Goal: Task Accomplishment & Management: Complete application form

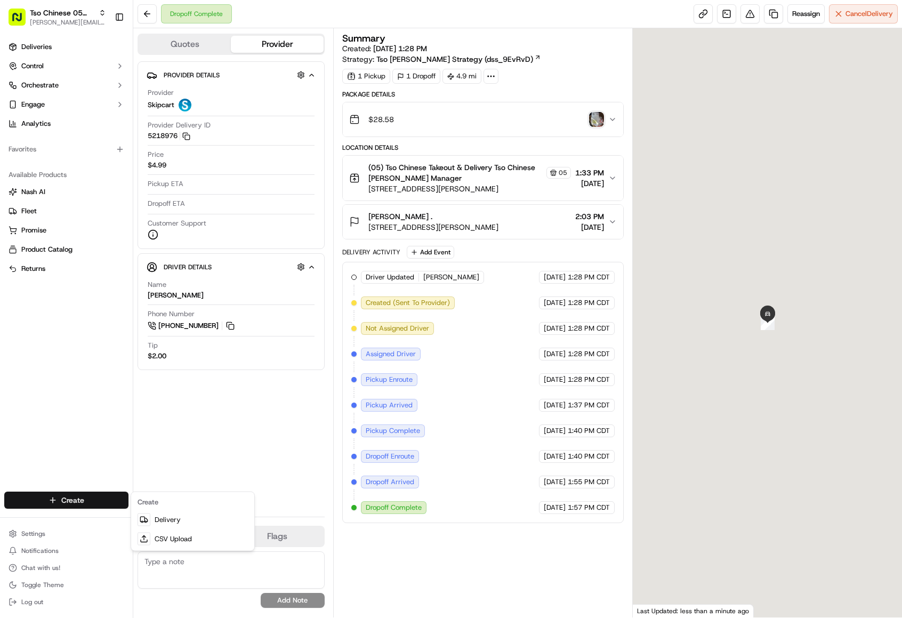
click at [67, 505] on html "Tso Chinese 05 Menchaca [EMAIL_ADDRESS][DOMAIN_NAME] Toggle Sidebar Deliveries …" at bounding box center [451, 309] width 902 height 618
click at [154, 516] on link "Delivery" at bounding box center [192, 519] width 119 height 19
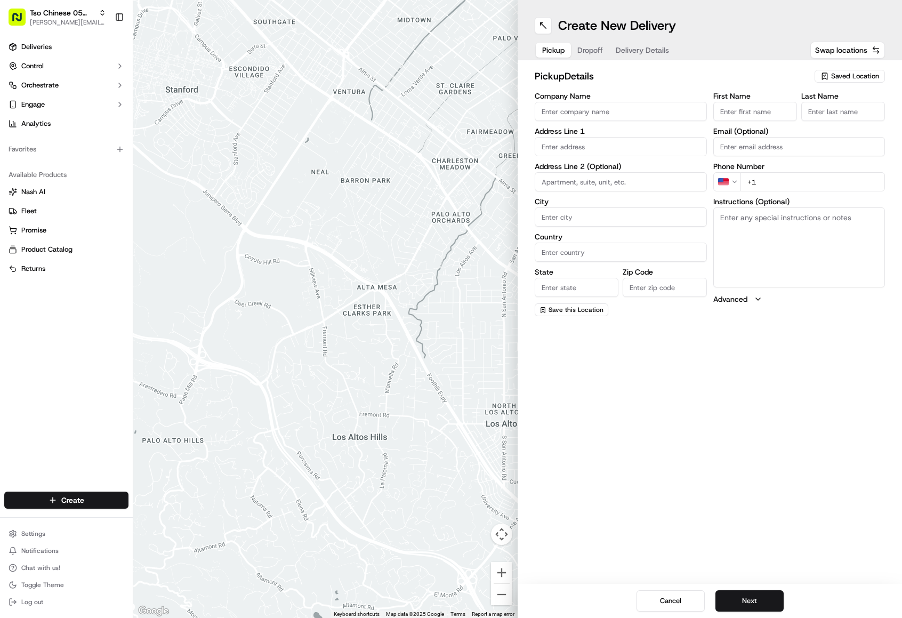
click at [841, 77] on span "Saved Location" at bounding box center [855, 76] width 48 height 10
click at [856, 120] on span "(05) Tso Chinese Takeout & Delivery (05)" at bounding box center [831, 116] width 131 height 10
type input "(05) Tso Chinese Takeout & Delivery"
type input "[STREET_ADDRESS][PERSON_NAME]"
type input "Ste 100"
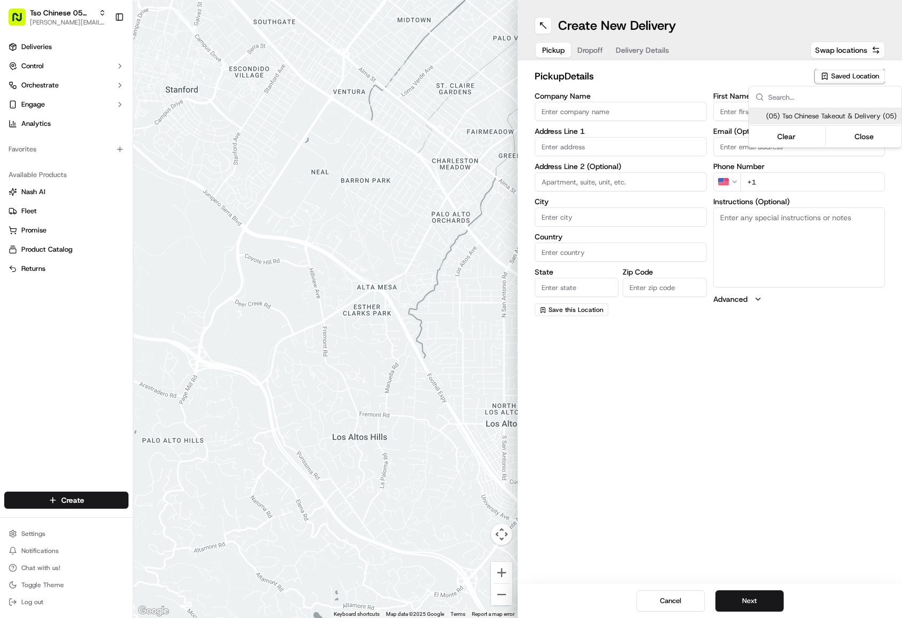
type input "Austin"
type input "US"
type input "[GEOGRAPHIC_DATA]"
type input "78748"
type input "Tso Chinese"
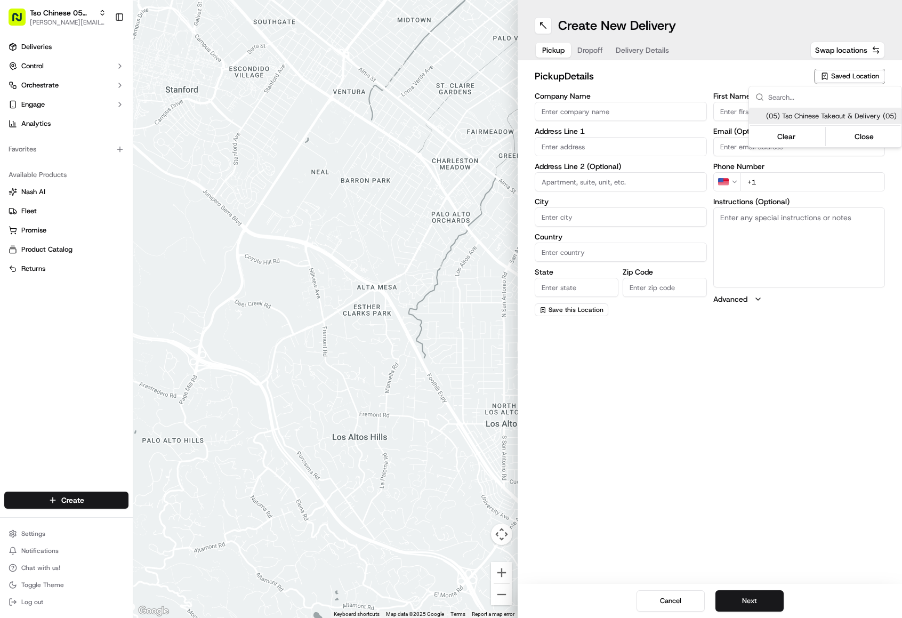
type input "[PERSON_NAME] Manager"
type input "[EMAIL_ADDRESS][DOMAIN_NAME]"
type input "[PHONE_NUMBER]"
type textarea "Submit a picture displaying address & food as Proof of Delivery. Envía una foto…"
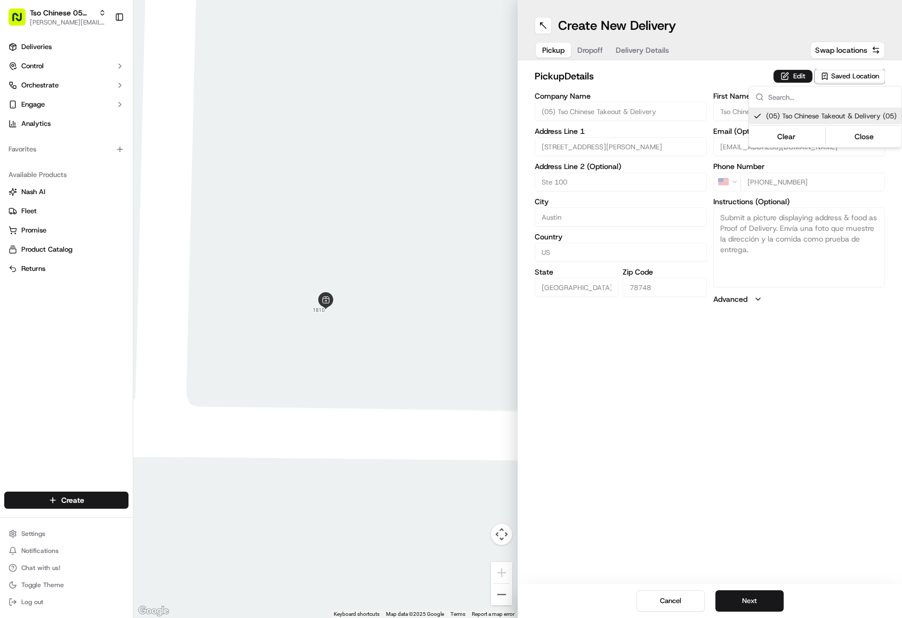
click at [651, 68] on html "Tso Chinese 05 Menchaca [EMAIL_ADDRESS][DOMAIN_NAME] Toggle Sidebar Deliveries …" at bounding box center [451, 309] width 902 height 618
click at [581, 44] on div "Pickup Dropoff Delivery Details" at bounding box center [606, 50] width 142 height 19
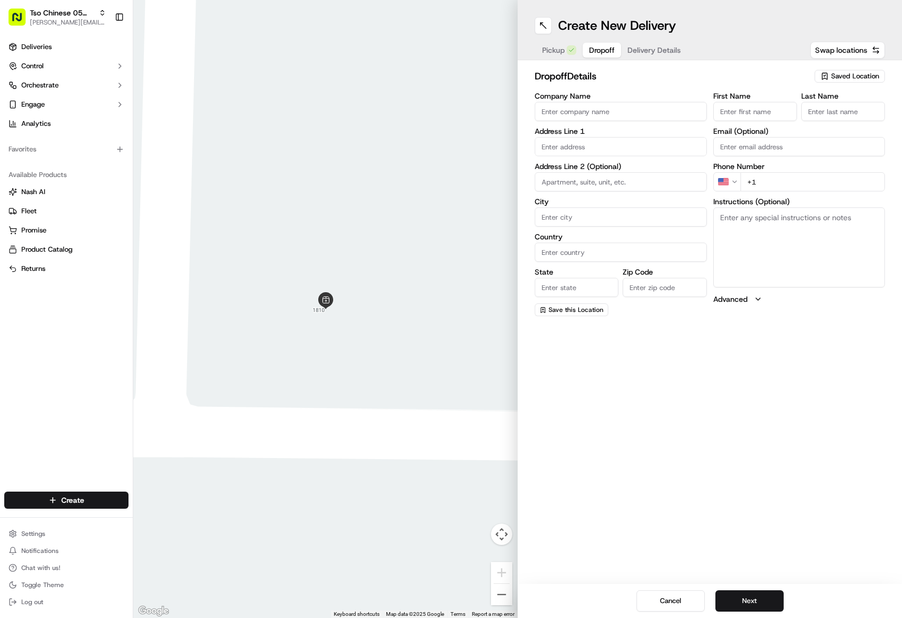
click at [638, 152] on input "text" at bounding box center [621, 146] width 172 height 19
paste input "3108 Accomac Dr"
click at [625, 167] on div "[STREET_ADDRESS]" at bounding box center [620, 169] width 167 height 16
type input "[STREET_ADDRESS]"
type input "Austin"
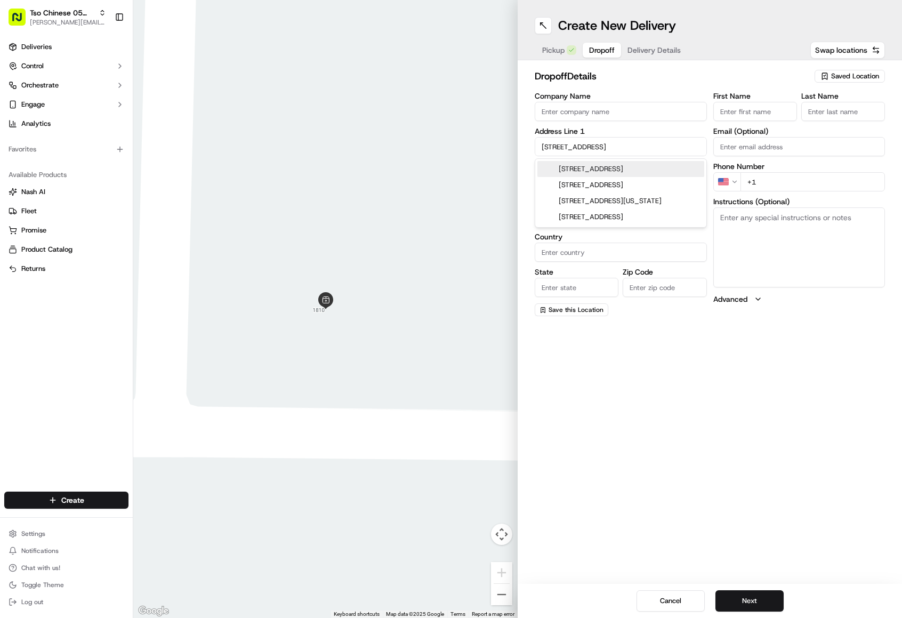
type input "[GEOGRAPHIC_DATA]"
type input "78748"
type input "[STREET_ADDRESS]"
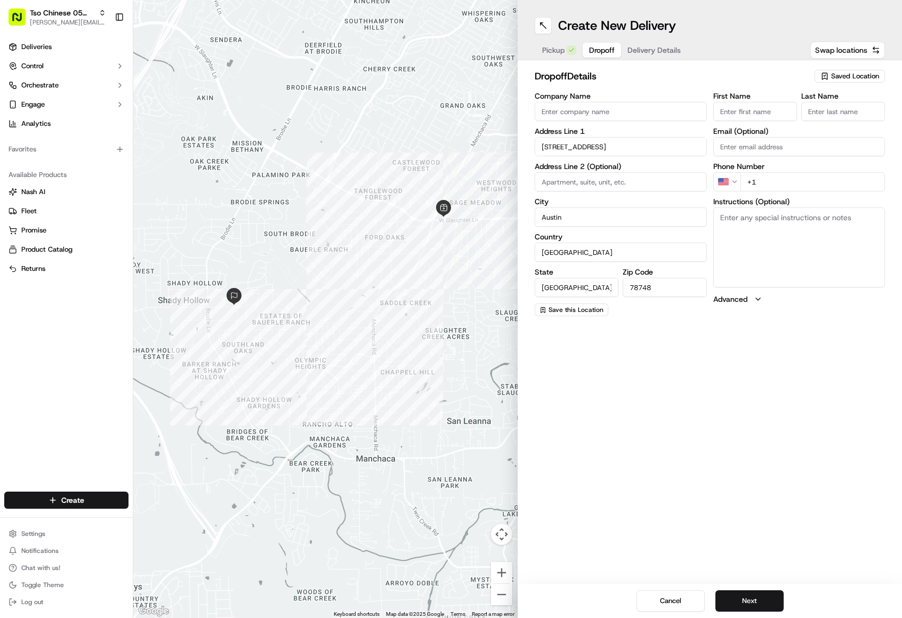
click at [729, 106] on input "First Name" at bounding box center [755, 111] width 84 height 19
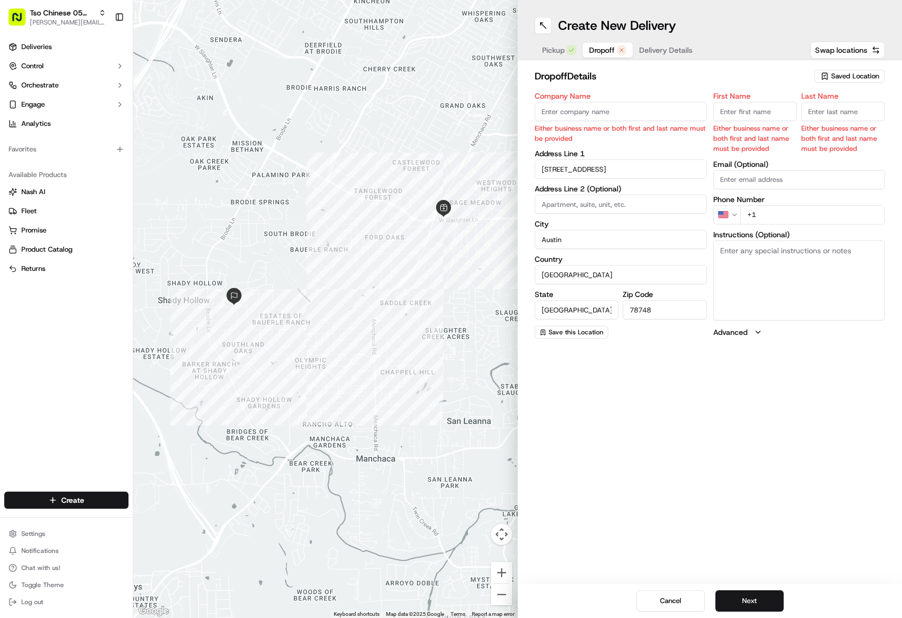
paste input "[PERSON_NAME]"
type input "[PERSON_NAME]"
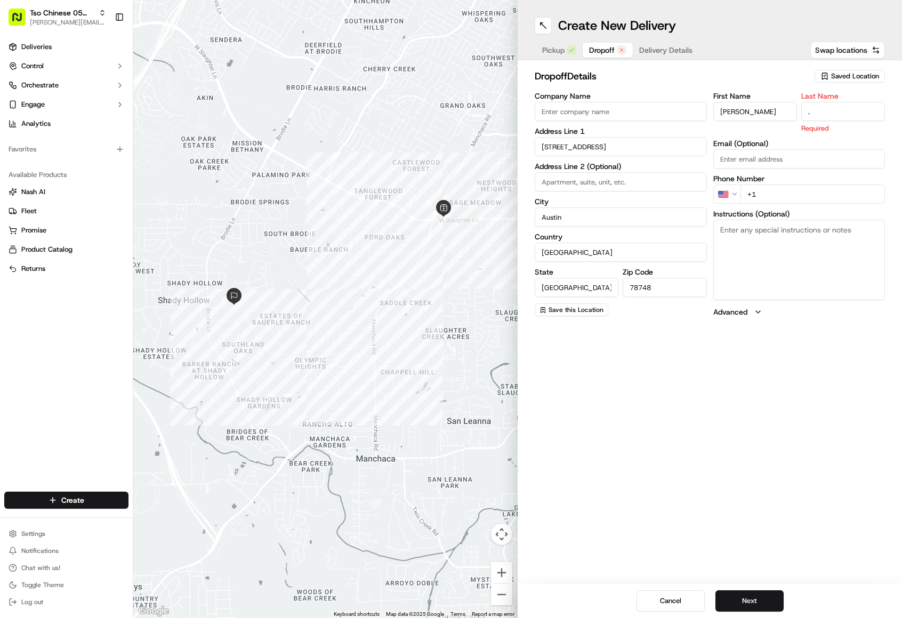
type input "."
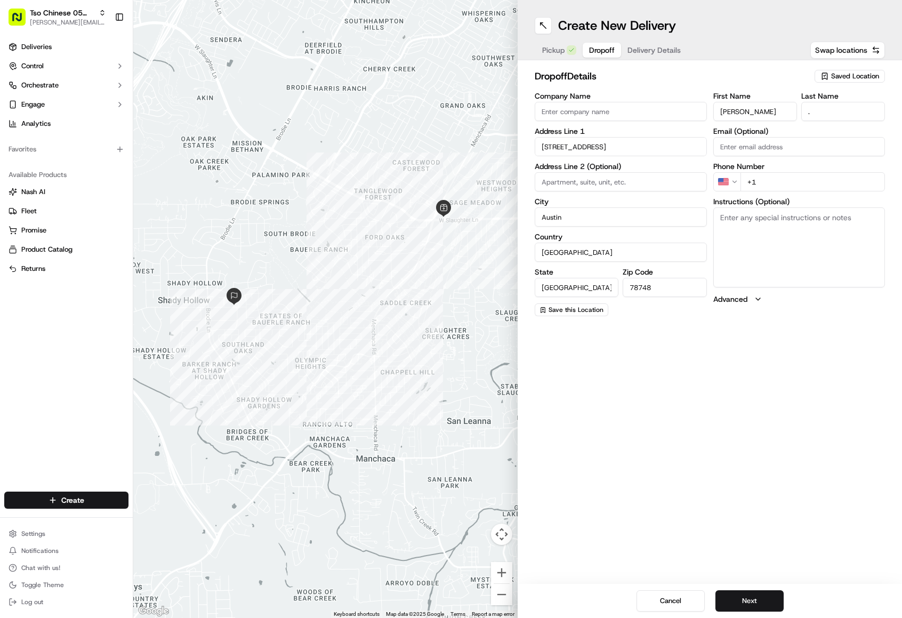
click at [763, 191] on input "+1" at bounding box center [812, 181] width 145 height 19
paste input "[PHONE_NUMBER]"
type input "[PHONE_NUMBER]"
click at [666, 83] on h2 "dropoff Details" at bounding box center [671, 76] width 273 height 15
click at [645, 43] on div "Pickup Dropoff Delivery Details" at bounding box center [612, 50] width 154 height 19
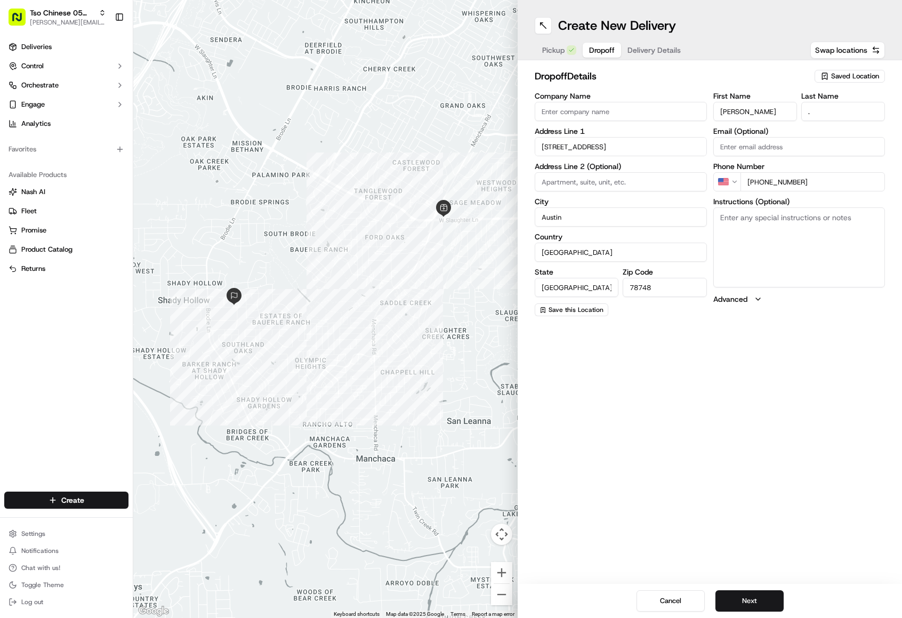
click at [645, 43] on button "Delivery Details" at bounding box center [654, 50] width 66 height 15
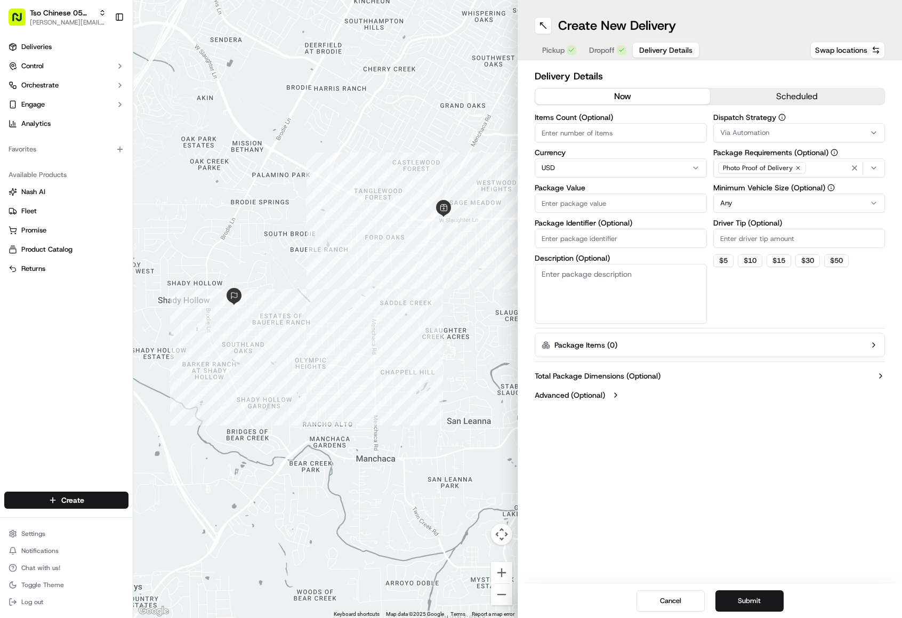
click at [655, 132] on input "Items Count (Optional)" at bounding box center [621, 132] width 172 height 19
type input "4"
type input "3"
click at [757, 132] on span "Via Automation" at bounding box center [744, 133] width 49 height 10
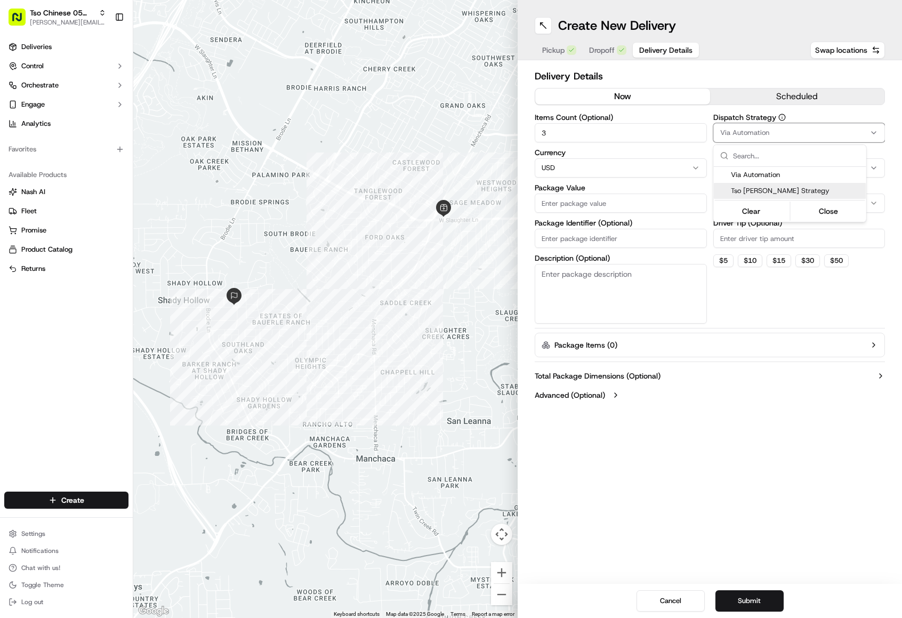
click at [792, 184] on div "Tso [PERSON_NAME] Strategy" at bounding box center [790, 191] width 152 height 16
click at [754, 244] on html "Tso Chinese 05 Menchaca [EMAIL_ADDRESS][DOMAIN_NAME] Toggle Sidebar Deliveries …" at bounding box center [451, 309] width 902 height 618
click at [754, 244] on input "Driver Tip (Optional)" at bounding box center [799, 238] width 172 height 19
type input "2.00"
click at [751, 283] on div "Dispatch Strategy Tso [PERSON_NAME] Strategy Package Requirements (Optional) Ph…" at bounding box center [799, 219] width 172 height 210
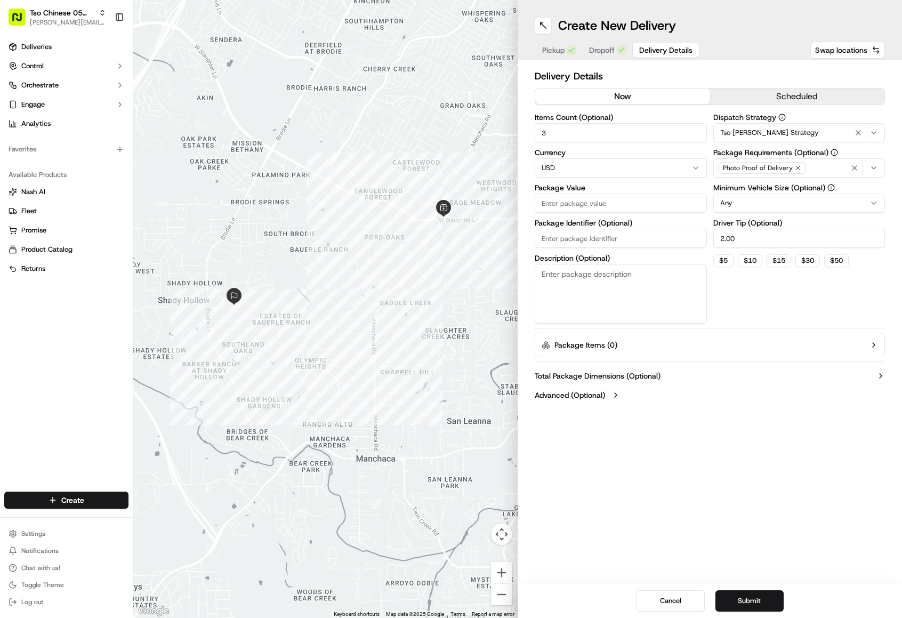
click at [635, 208] on input "Package Value" at bounding box center [621, 203] width 172 height 19
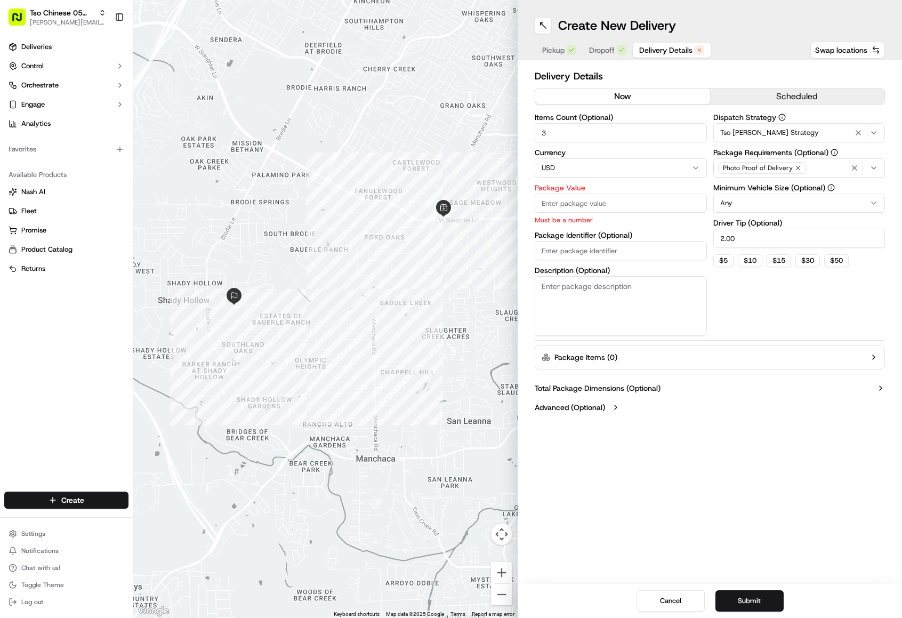
paste input "XXIBYID"
type input "XXIBYID"
click at [785, 290] on div "Dispatch Strategy Tso [PERSON_NAME] Strategy Package Requirements (Optional) Ph…" at bounding box center [799, 225] width 172 height 222
click at [671, 47] on span "Delivery Details" at bounding box center [665, 50] width 53 height 11
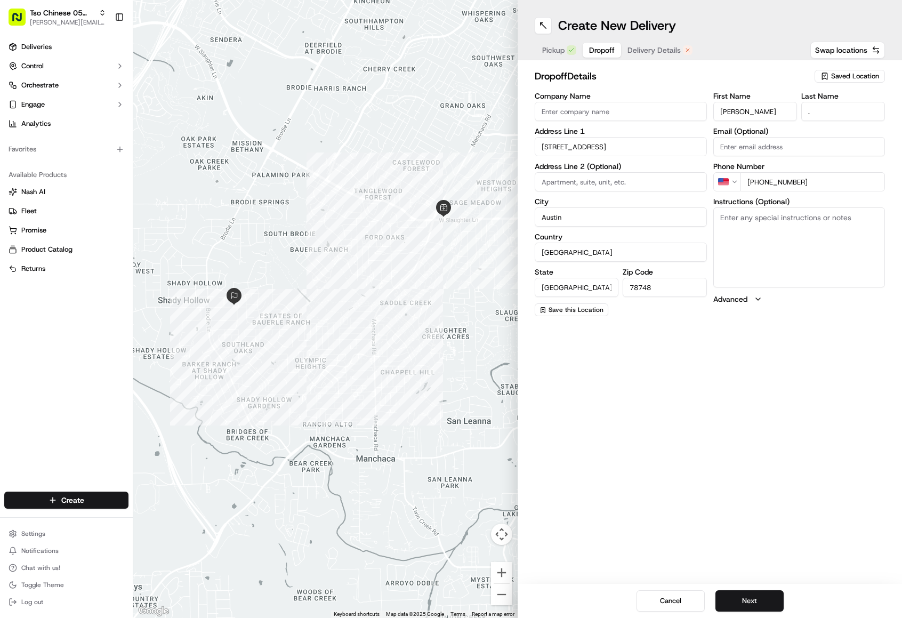
click at [607, 49] on span "Dropoff" at bounding box center [602, 50] width 26 height 11
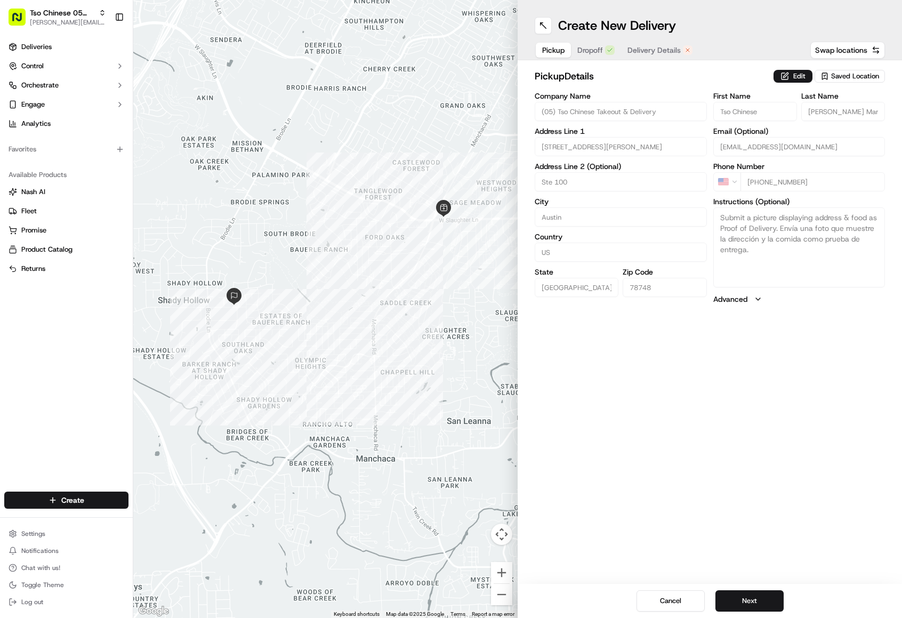
click at [540, 57] on button "Pickup" at bounding box center [553, 50] width 35 height 15
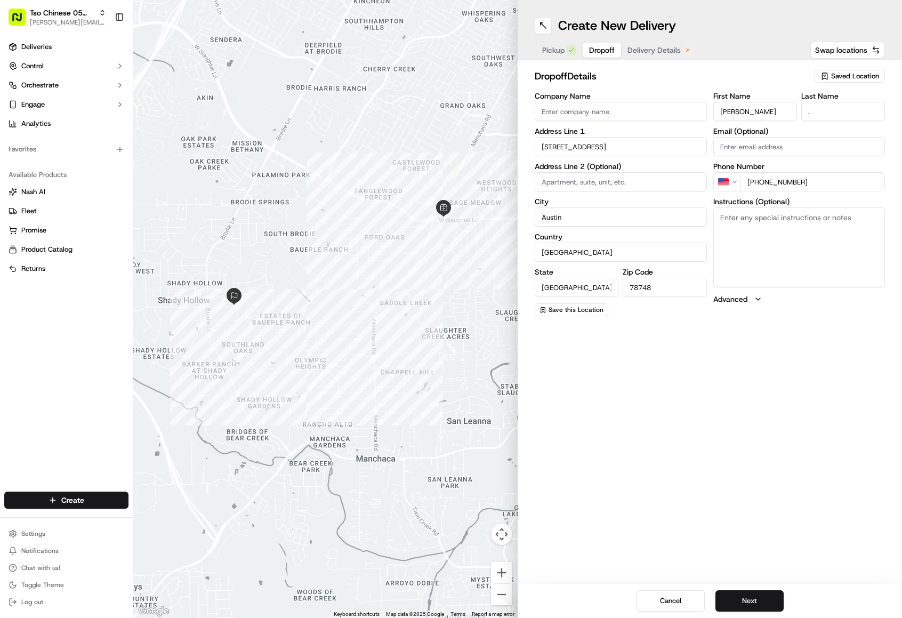
click at [597, 56] on button "Dropoff" at bounding box center [602, 50] width 38 height 15
click at [648, 74] on h2 "dropoff Details" at bounding box center [671, 76] width 273 height 15
click at [747, 605] on button "Next" at bounding box center [749, 600] width 68 height 21
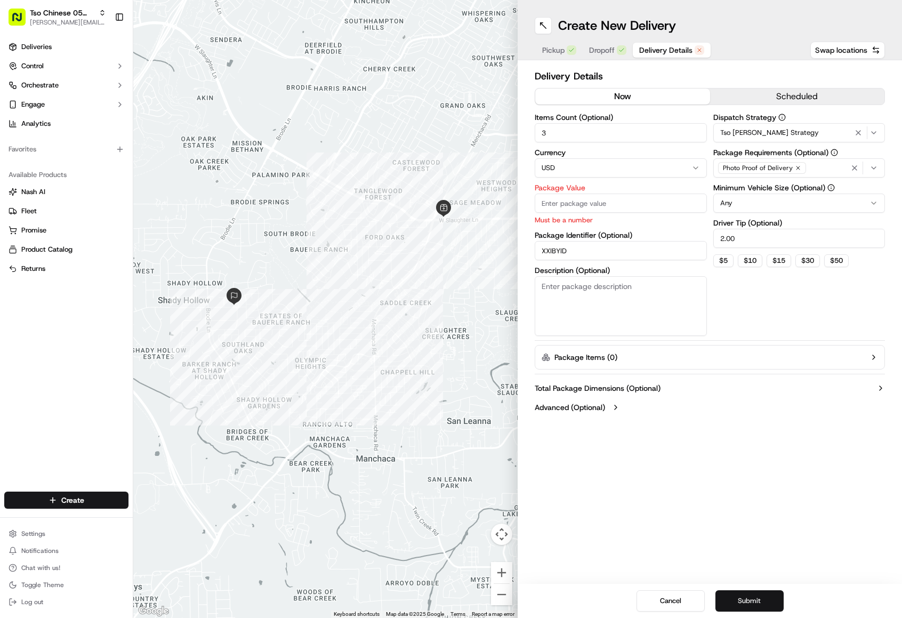
click at [747, 605] on button "Submit" at bounding box center [749, 600] width 68 height 21
click at [576, 206] on input "Package Value" at bounding box center [621, 203] width 172 height 19
click at [748, 348] on button "Package Items ( 0 )" at bounding box center [710, 357] width 350 height 25
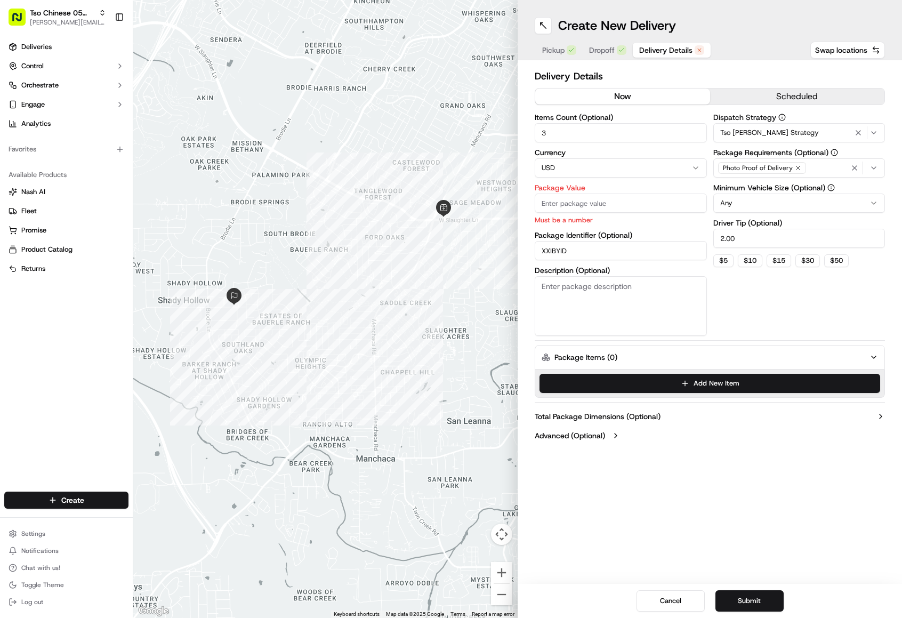
click at [748, 313] on div "Dispatch Strategy Tso [PERSON_NAME] Strategy Package Requirements (Optional) Ph…" at bounding box center [799, 225] width 172 height 222
click at [750, 604] on button "Submit" at bounding box center [749, 600] width 68 height 21
click at [747, 600] on button "Submit" at bounding box center [749, 600] width 68 height 21
click at [761, 590] on button "Submit" at bounding box center [749, 600] width 68 height 21
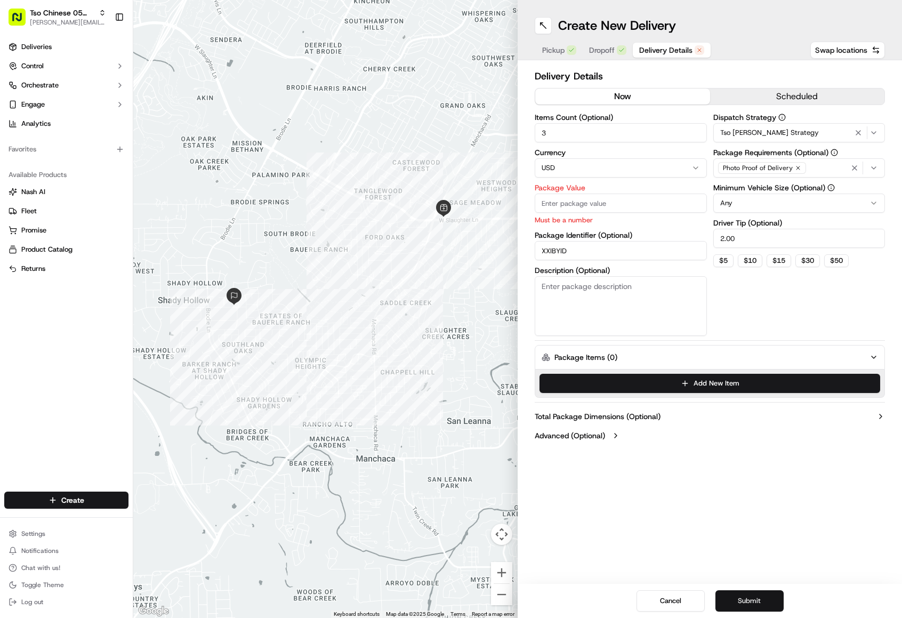
click at [761, 590] on button "Submit" at bounding box center [749, 600] width 68 height 21
click at [549, 205] on input "Package Value" at bounding box center [621, 203] width 172 height 19
type input "37.73"
click at [743, 598] on button "Submit" at bounding box center [749, 600] width 68 height 21
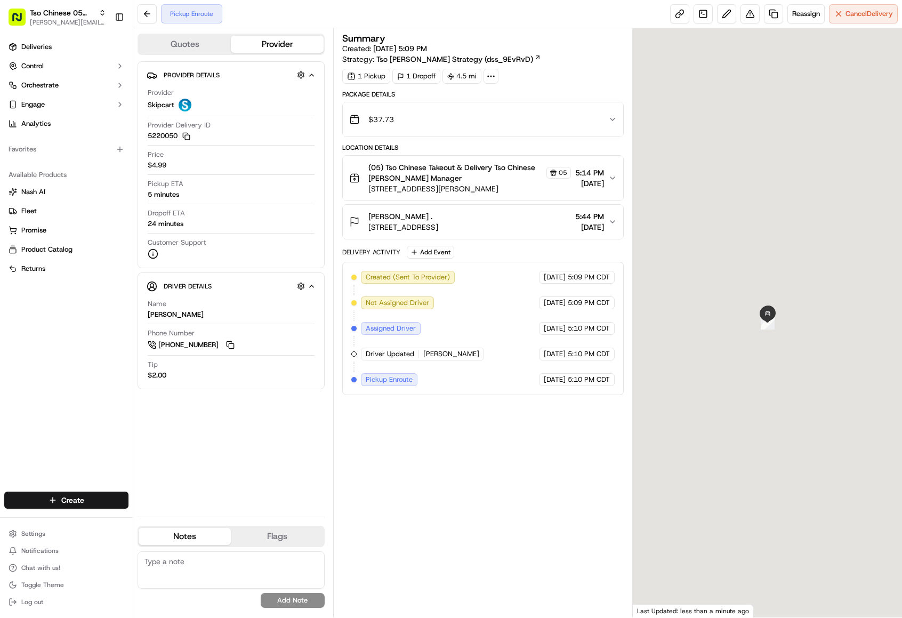
click at [50, 507] on html "Tso Chinese 05 Menchaca [EMAIL_ADDRESS][DOMAIN_NAME] Toggle Sidebar Deliveries …" at bounding box center [451, 309] width 902 height 618
click at [182, 516] on link "Delivery" at bounding box center [192, 519] width 119 height 19
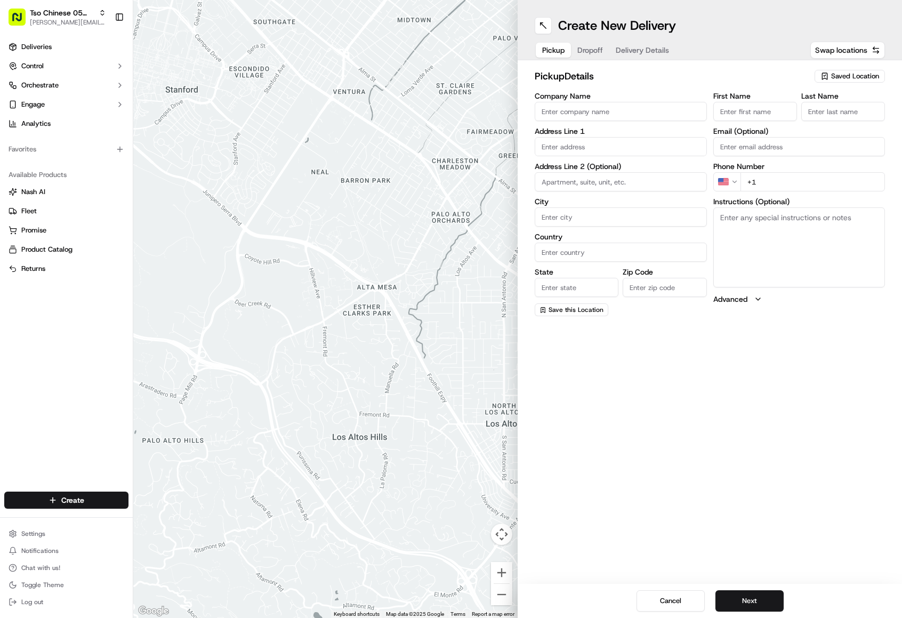
click at [840, 74] on span "Saved Location" at bounding box center [855, 76] width 48 height 10
click at [824, 121] on span "(05) Tso Chinese Takeout & Delivery (05)" at bounding box center [831, 116] width 131 height 10
type input "(05) Tso Chinese Takeout & Delivery"
type input "[STREET_ADDRESS][PERSON_NAME]"
type input "Ste 100"
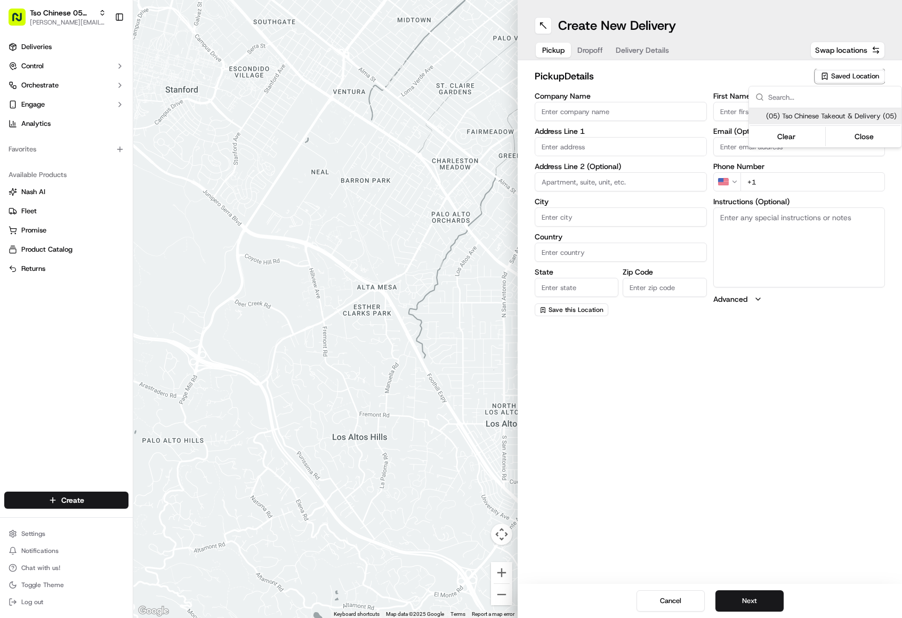
type input "Austin"
type input "US"
type input "[GEOGRAPHIC_DATA]"
type input "78748"
type input "Tso Chinese"
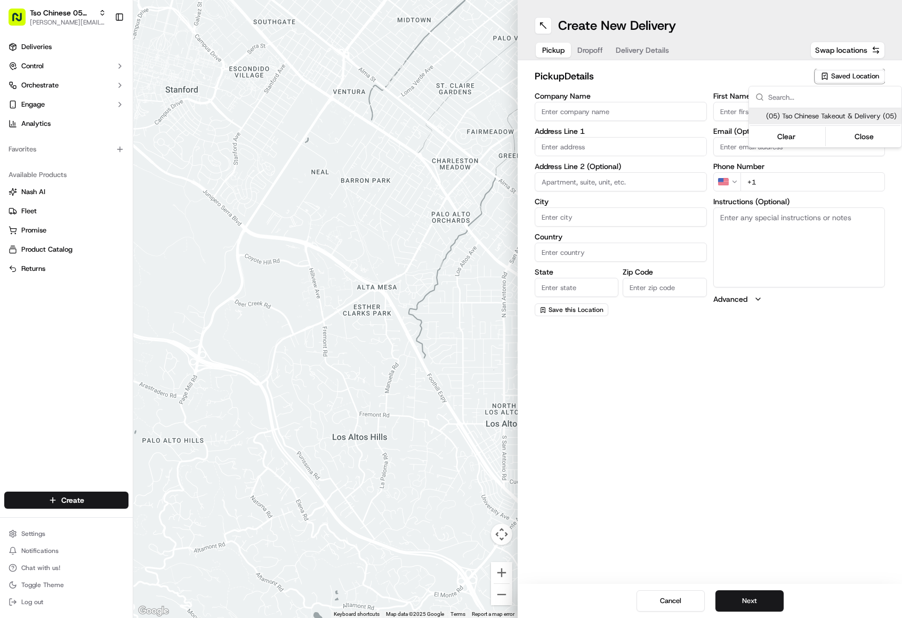
type input "[PERSON_NAME] Manager"
type input "[EMAIL_ADDRESS][DOMAIN_NAME]"
type input "[PHONE_NUMBER]"
type textarea "Submit a picture displaying address & food as Proof of Delivery. Envía una foto…"
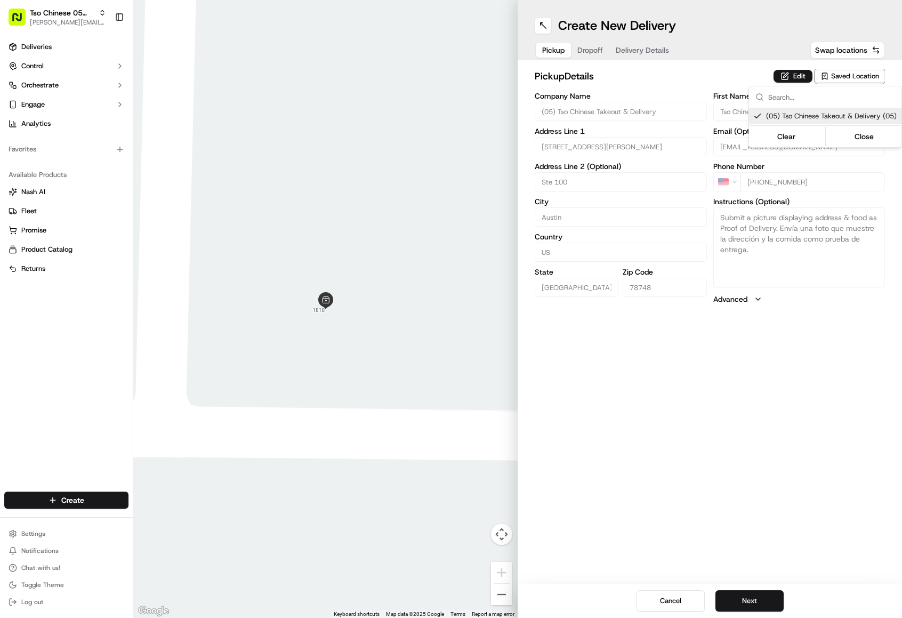
click at [650, 78] on html "Tso Chinese 05 Menchaca [EMAIL_ADDRESS][DOMAIN_NAME] Toggle Sidebar Deliveries …" at bounding box center [451, 309] width 902 height 618
click at [593, 60] on div "pickup Details Edit Saved Location Company Name (05) Tso Chinese Takeout & Deli…" at bounding box center [710, 186] width 384 height 253
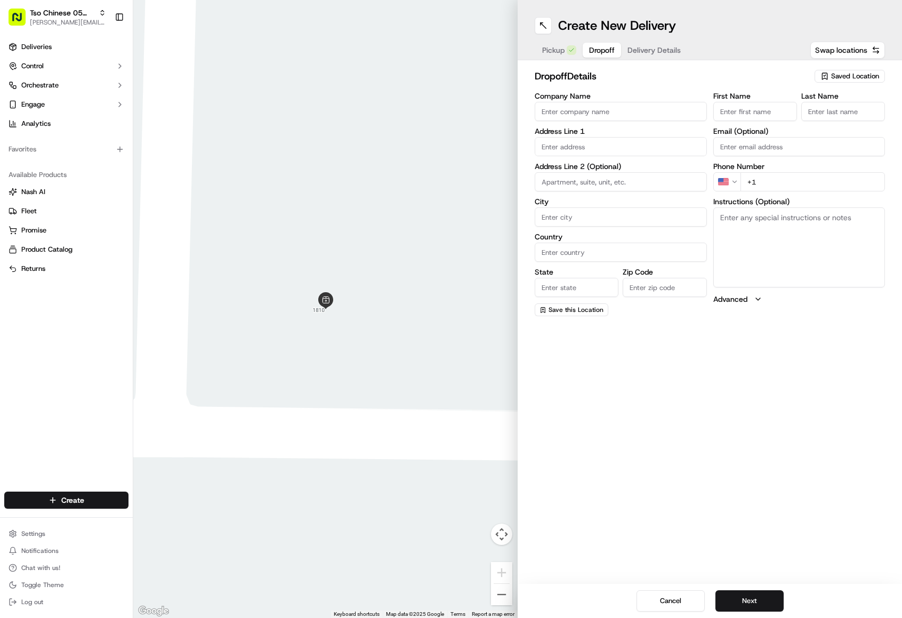
click at [593, 55] on button "Dropoff" at bounding box center [602, 50] width 38 height 15
click at [663, 59] on div "Pickup Dropoff Delivery Details" at bounding box center [612, 50] width 154 height 19
click at [642, 48] on span "Delivery Details" at bounding box center [653, 50] width 53 height 11
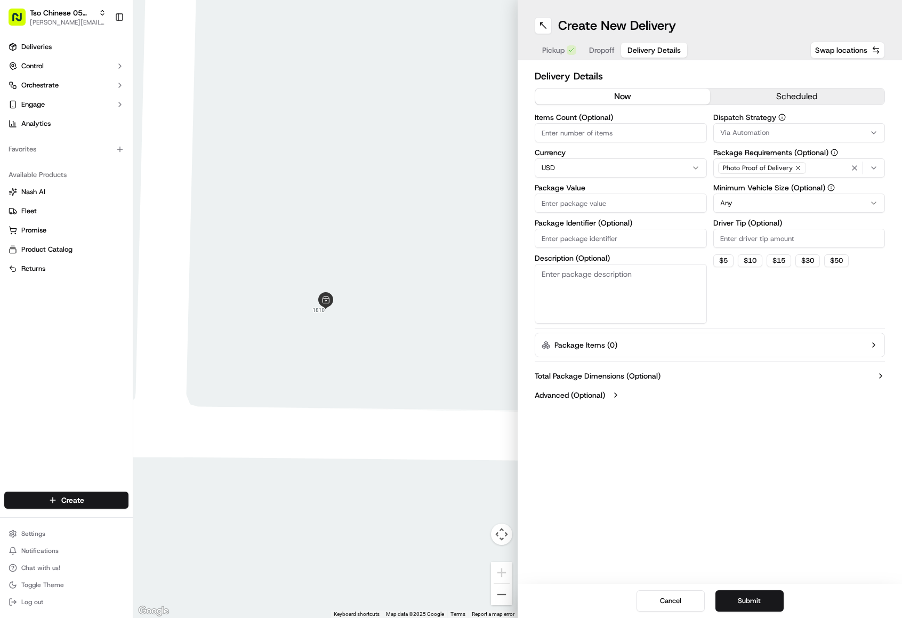
click at [597, 237] on input "Package Identifier (Optional)" at bounding box center [621, 238] width 172 height 19
paste input "BB7AZJ8"
type input "BB7AZJ8"
click at [723, 244] on input "Driver Tip (Optional)" at bounding box center [799, 238] width 172 height 19
type input "2.00"
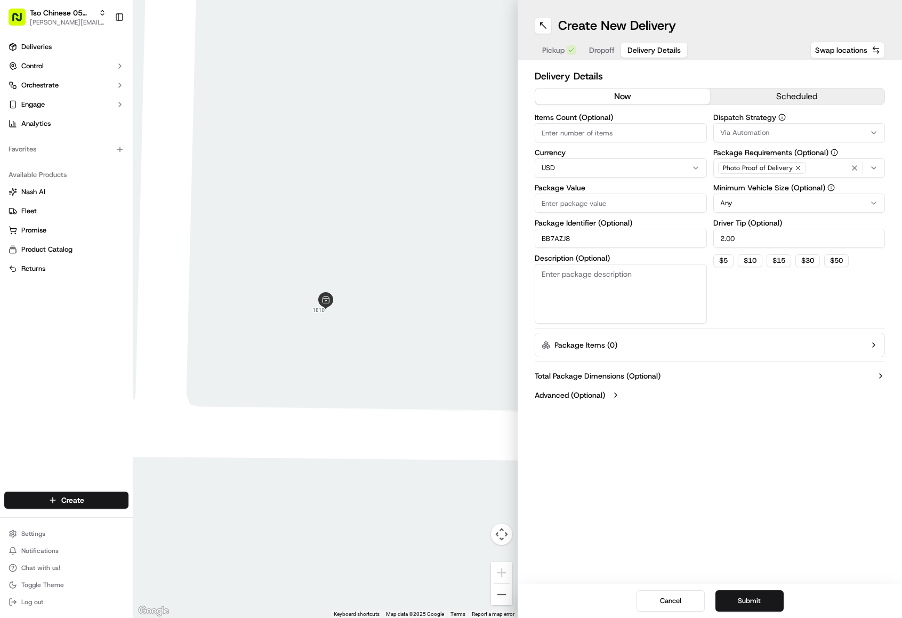
click at [776, 141] on button "Via Automation" at bounding box center [799, 132] width 172 height 19
click at [800, 185] on div "Tso [PERSON_NAME] Strategy" at bounding box center [790, 191] width 152 height 16
click at [545, 125] on html "Tso Chinese 05 Menchaca [EMAIL_ADDRESS][DOMAIN_NAME] Toggle Sidebar Deliveries …" at bounding box center [451, 309] width 902 height 618
click at [549, 125] on input "Items Count (Optional)" at bounding box center [621, 132] width 172 height 19
type input "2"
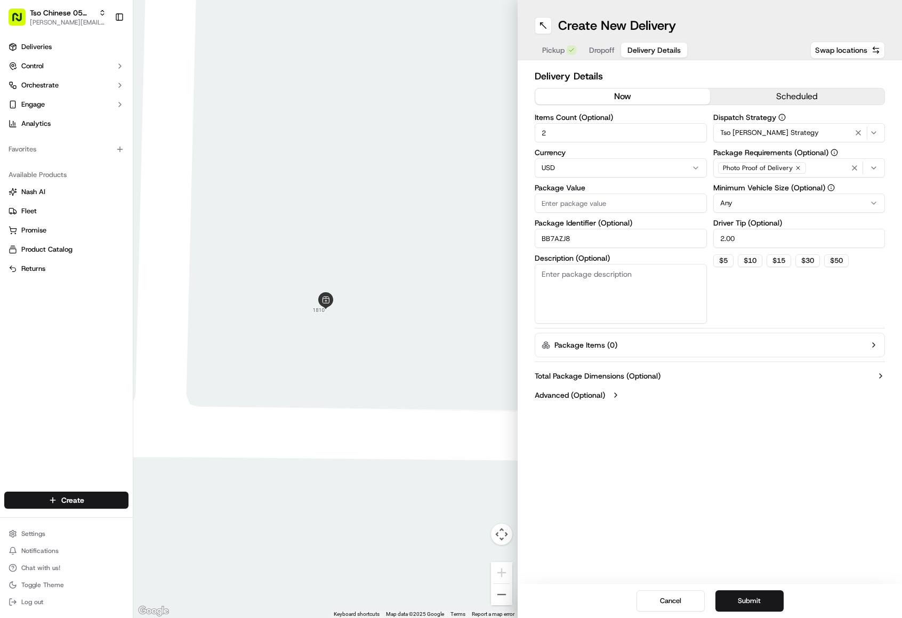
click at [609, 204] on input "Package Value" at bounding box center [621, 203] width 172 height 19
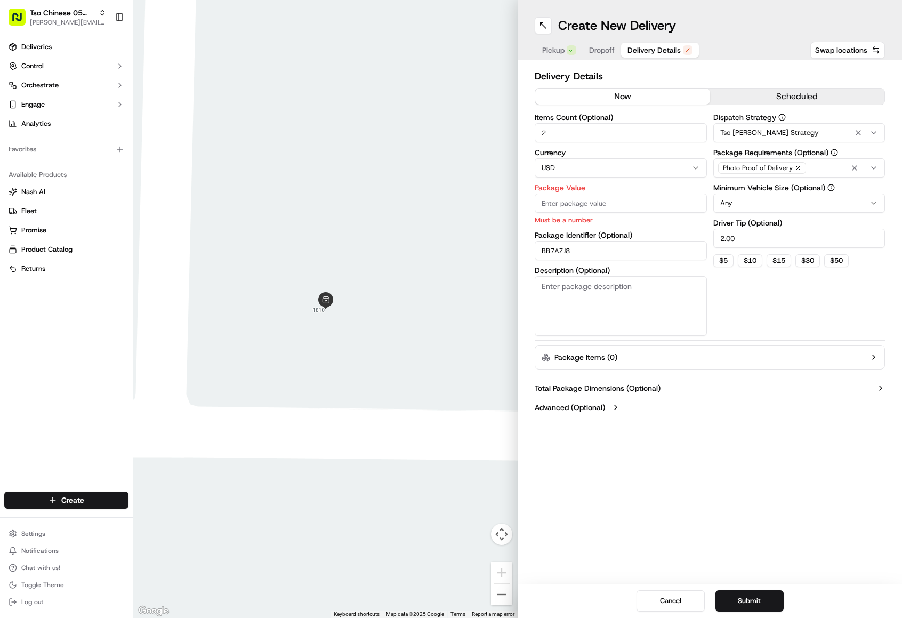
paste input "47.52"
click at [544, 205] on input "Package Value" at bounding box center [621, 203] width 172 height 19
click at [547, 205] on input "Package Value" at bounding box center [621, 203] width 172 height 19
type input "47.52"
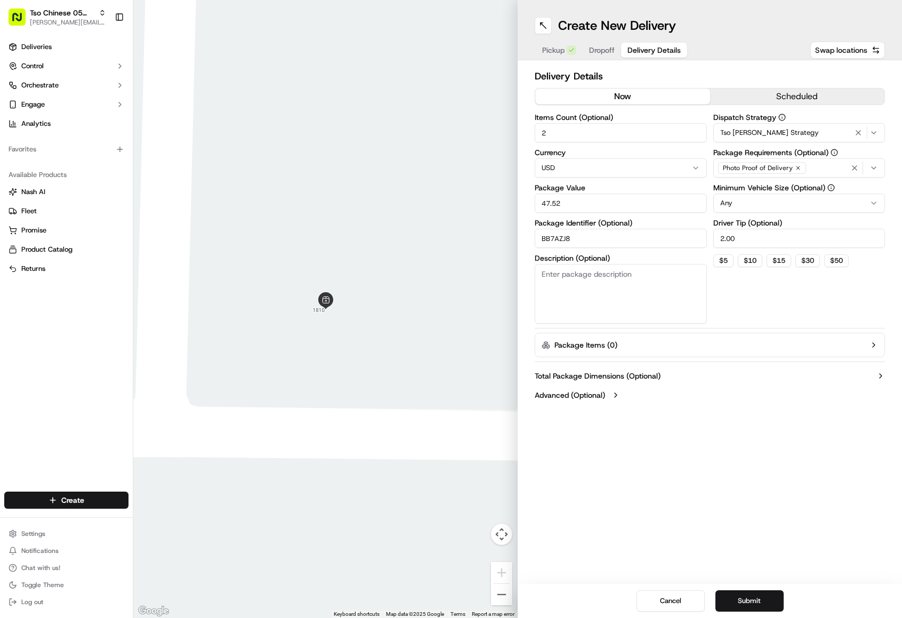
click at [791, 297] on div "Dispatch Strategy Tso [PERSON_NAME] Strategy Package Requirements (Optional) Ph…" at bounding box center [799, 219] width 172 height 210
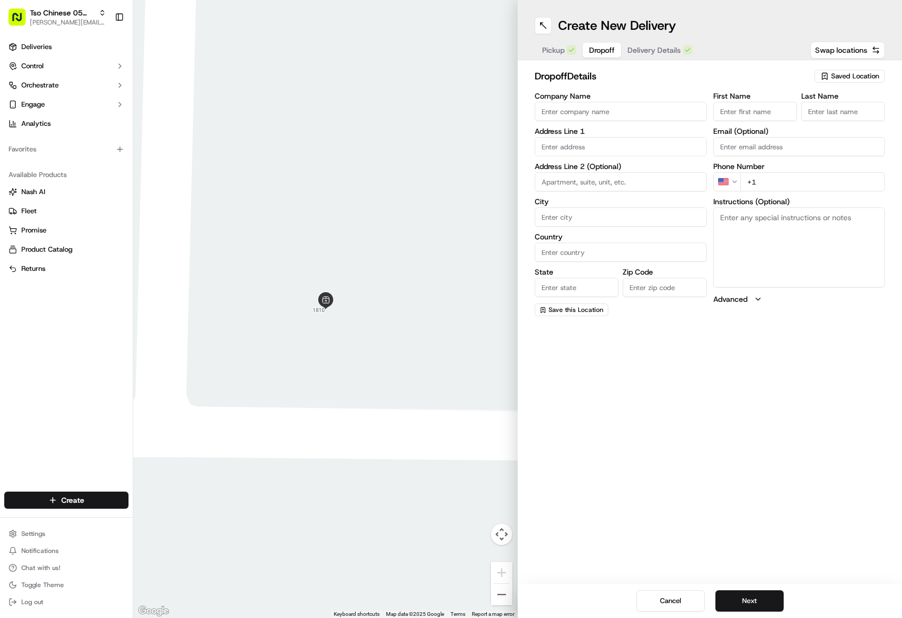
click at [596, 46] on span "Dropoff" at bounding box center [602, 50] width 26 height 11
click at [801, 179] on input "+1" at bounding box center [812, 181] width 145 height 19
paste input "[PHONE_NUMBER]"
type input "[PHONE_NUMBER]"
click at [752, 106] on input "First Name" at bounding box center [755, 111] width 84 height 19
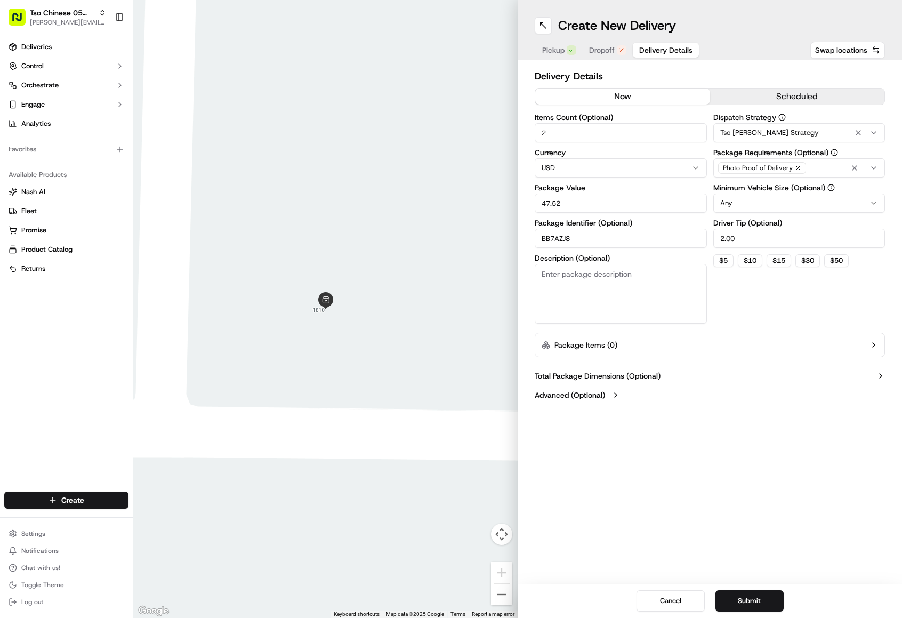
click at [667, 51] on span "Delivery Details" at bounding box center [665, 50] width 53 height 11
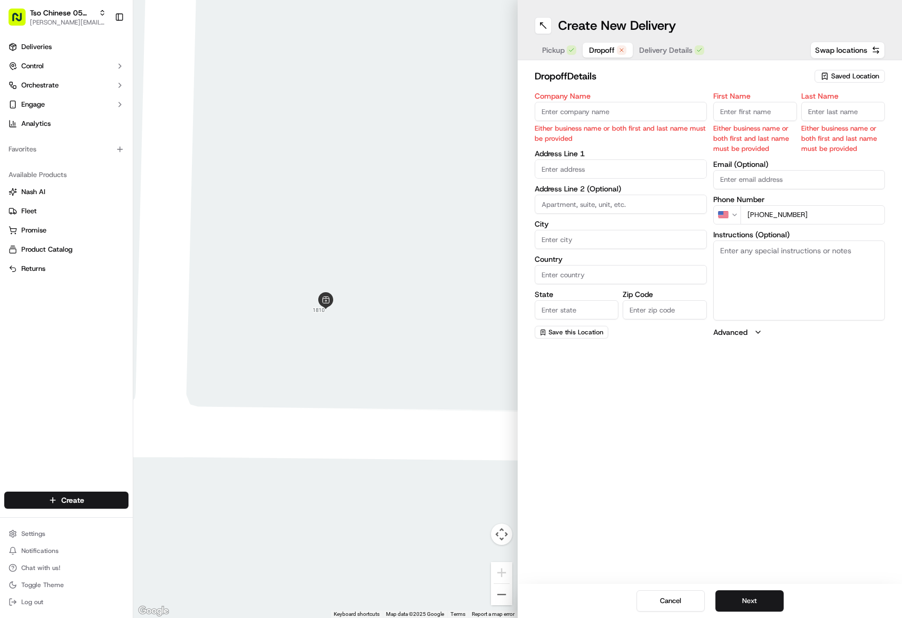
click at [617, 51] on div "button" at bounding box center [622, 50] width 10 height 10
click at [568, 172] on input "text" at bounding box center [621, 168] width 172 height 19
click at [574, 196] on div "[STREET_ADDRESS]" at bounding box center [620, 192] width 167 height 16
type input "[STREET_ADDRESS]"
type input "Austin"
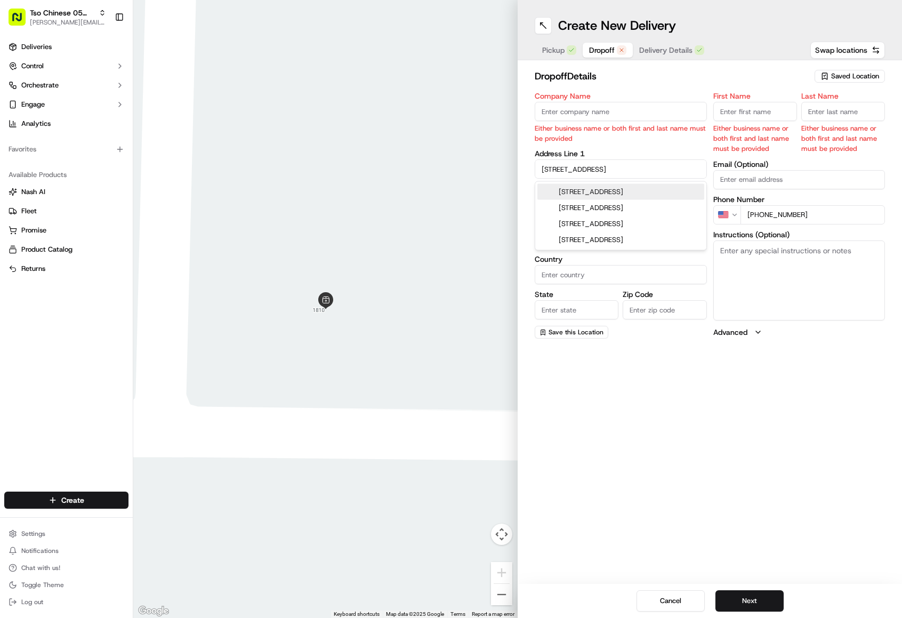
type input "[GEOGRAPHIC_DATA]"
type input "78745"
type input "[STREET_ADDRESS]"
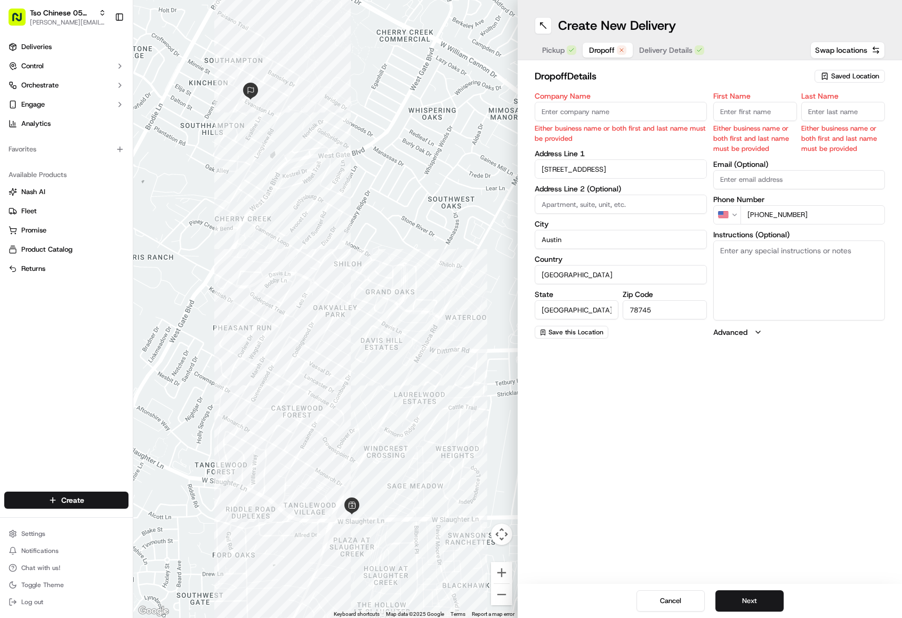
click at [834, 112] on input "Last Name" at bounding box center [843, 111] width 84 height 19
type input "."
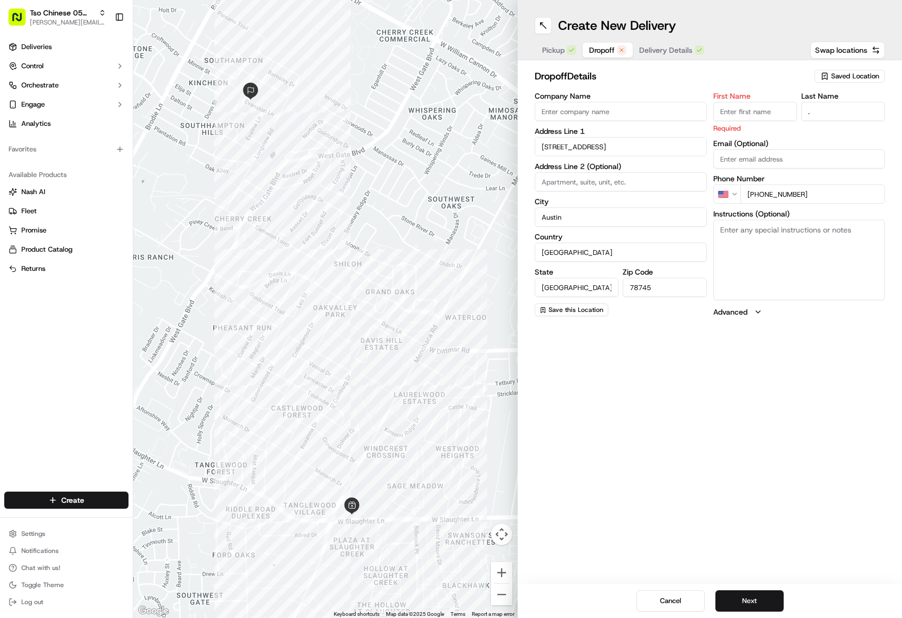
click at [740, 114] on input "First Name" at bounding box center [755, 111] width 84 height 19
paste input "[PERSON_NAME]"
type input "[PERSON_NAME]"
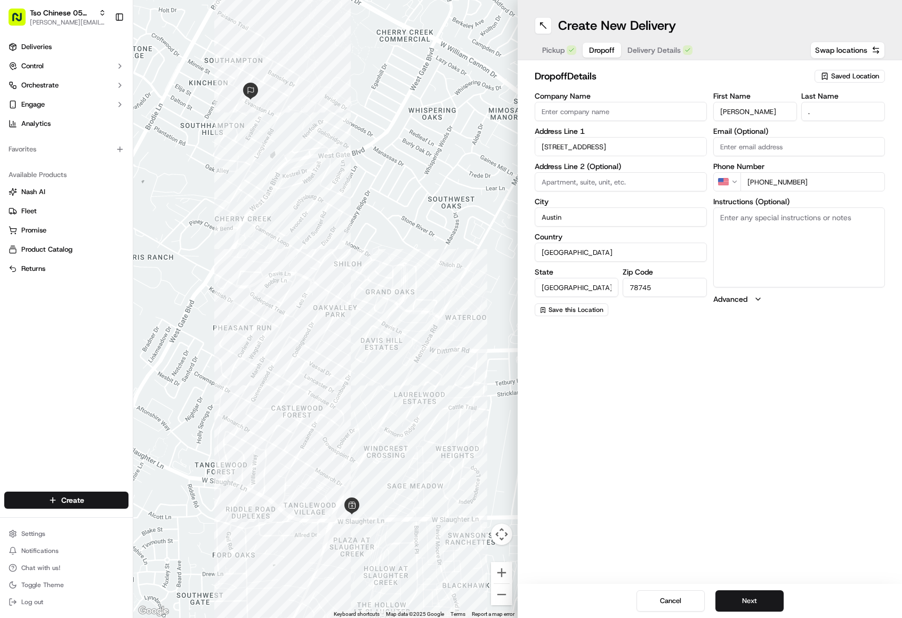
click at [635, 118] on input "Company Name" at bounding box center [621, 111] width 172 height 19
paste input "[PERSON_NAME]"
type input "[PERSON_NAME]"
click at [754, 597] on button "Next" at bounding box center [749, 600] width 68 height 21
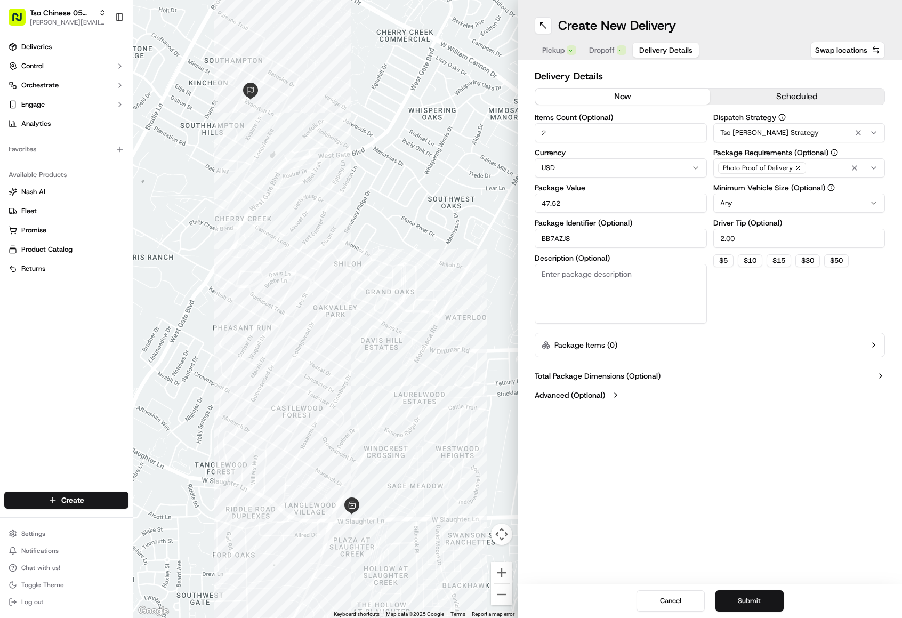
click at [754, 597] on button "Submit" at bounding box center [749, 600] width 68 height 21
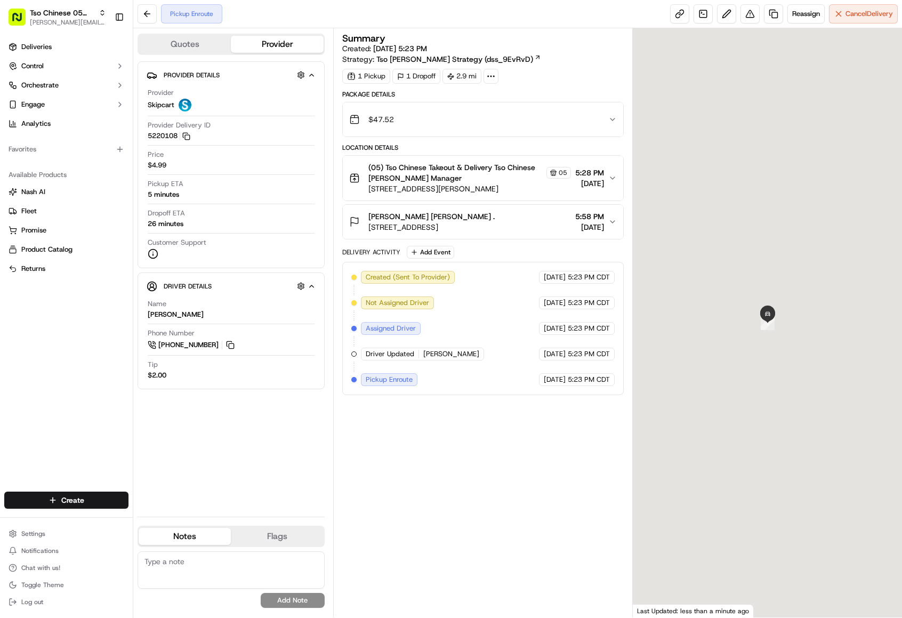
click at [45, 43] on span "Deliveries" at bounding box center [36, 47] width 30 height 10
